Goal: Navigation & Orientation: Find specific page/section

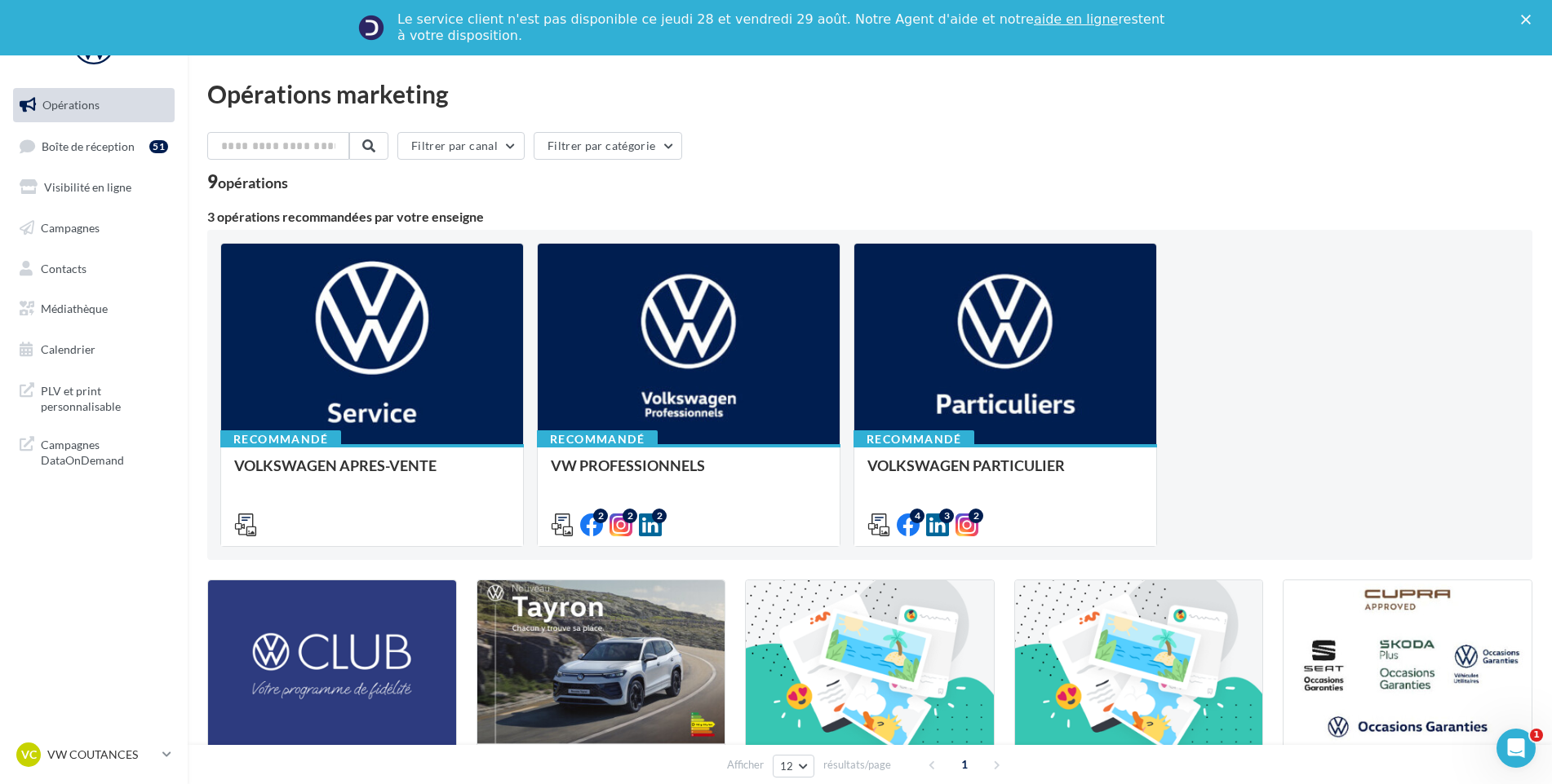
click at [101, 116] on link "Opérations" at bounding box center [93, 105] width 168 height 35
click at [87, 131] on link "Boîte de réception 51" at bounding box center [93, 146] width 168 height 35
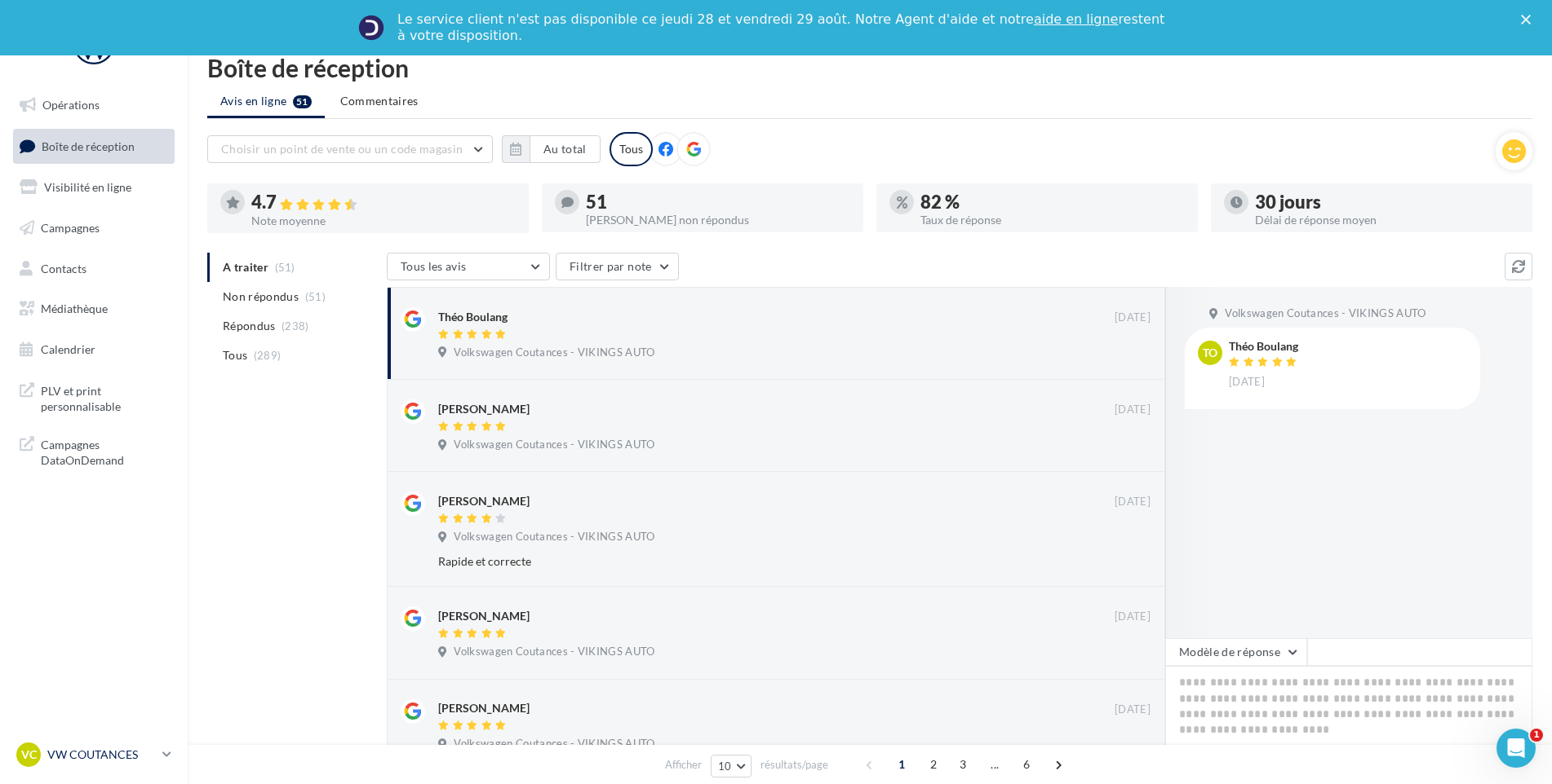
drag, startPoint x: 85, startPoint y: 757, endPoint x: 89, endPoint y: 746, distance: 11.7
click at [85, 757] on p "VW COUTANCES" at bounding box center [101, 755] width 108 height 16
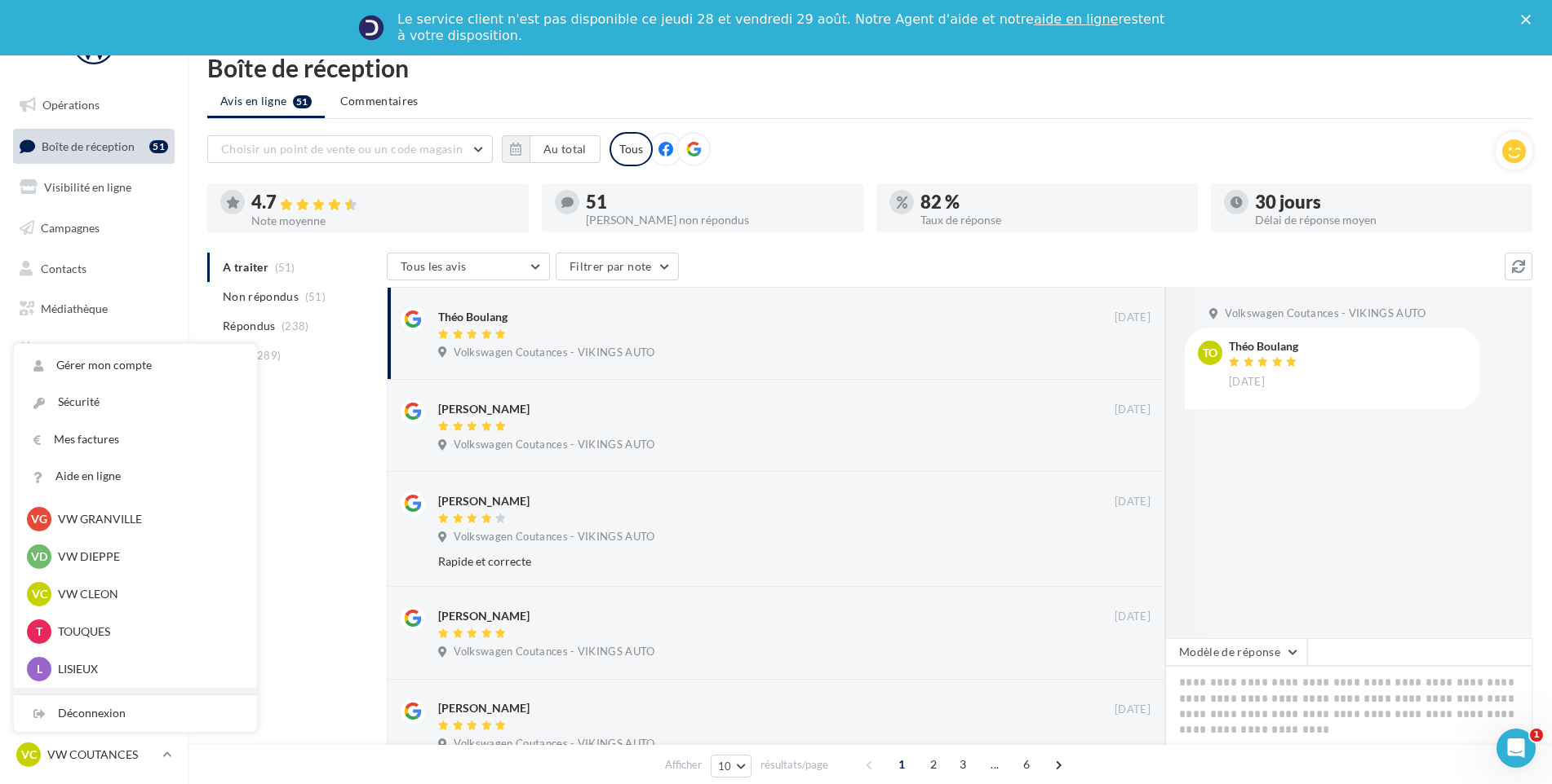
scroll to position [362, 0]
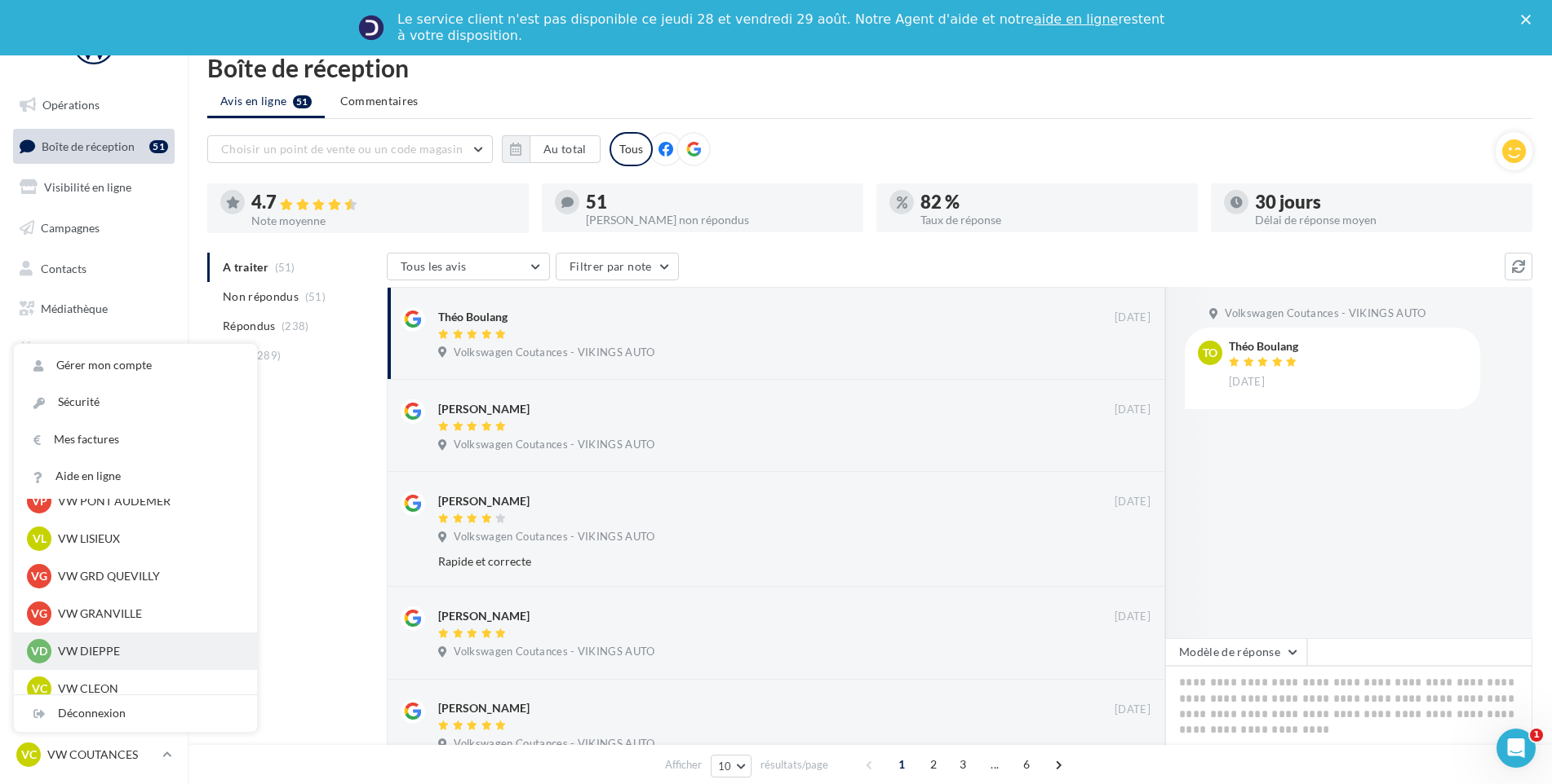
click at [110, 642] on div "VD VW DIEPPE vw-die-vau" at bounding box center [135, 652] width 217 height 25
